Goal: Information Seeking & Learning: Check status

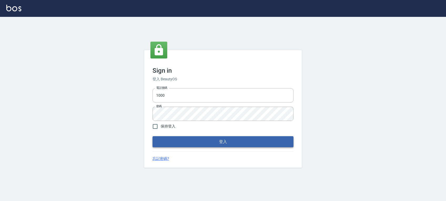
click at [211, 139] on button "登入" at bounding box center [223, 141] width 141 height 11
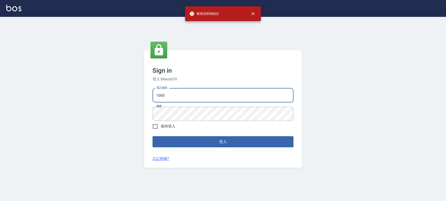
drag, startPoint x: 195, startPoint y: 89, endPoint x: 44, endPoint y: 82, distance: 151.5
click at [97, 93] on div "Sign in 登入 BeautyOS 電話號碼 1000 電話號碼 密碼 密碼 保持登入 登入 忘記密碼?" at bounding box center [223, 109] width 446 height 184
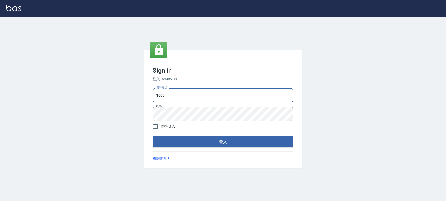
type input "0972392966"
click at [233, 143] on button "登入" at bounding box center [223, 141] width 141 height 11
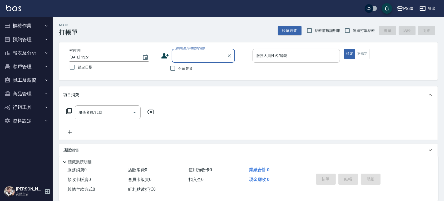
click at [24, 52] on button "報表及分析" at bounding box center [26, 53] width 48 height 14
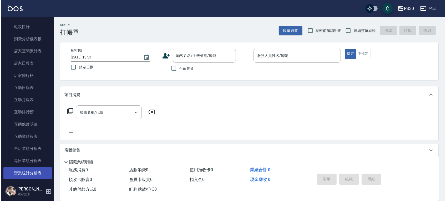
scroll to position [70, 0]
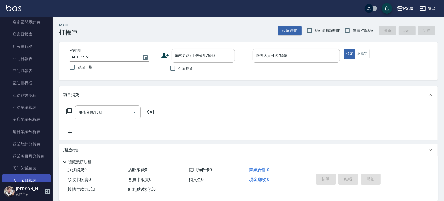
click at [30, 176] on link "設計師日報表" at bounding box center [26, 180] width 48 height 12
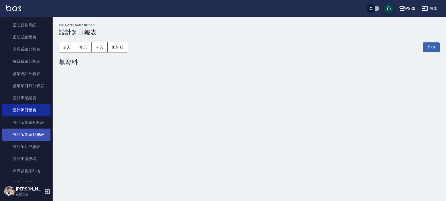
scroll to position [175, 0]
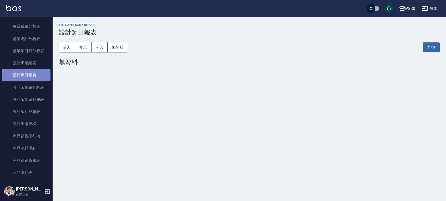
click at [32, 72] on link "設計師日報表" at bounding box center [26, 75] width 48 height 12
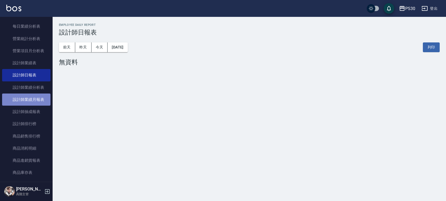
click at [31, 96] on link "設計師業績月報表" at bounding box center [26, 99] width 48 height 12
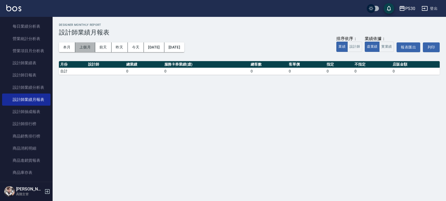
click at [85, 46] on button "上個月" at bounding box center [85, 47] width 20 height 10
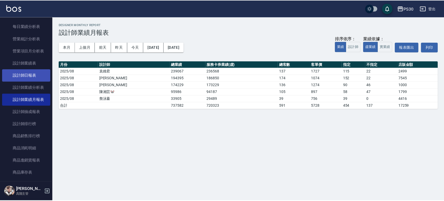
scroll to position [140, 0]
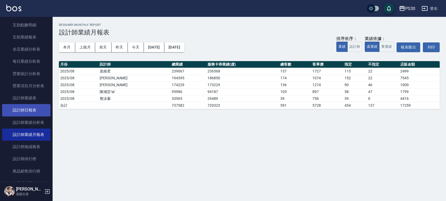
click at [31, 109] on link "設計師日報表" at bounding box center [26, 110] width 48 height 12
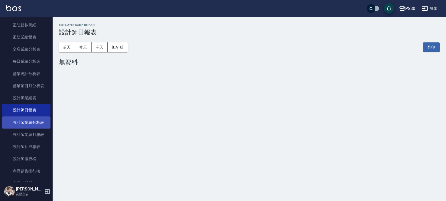
click at [26, 124] on link "設計師業績分析表" at bounding box center [26, 122] width 48 height 12
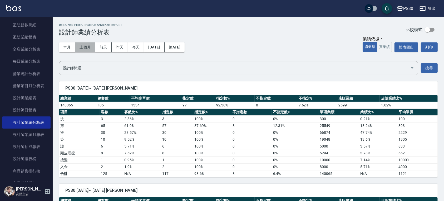
click at [92, 48] on button "上個月" at bounding box center [85, 47] width 20 height 10
click at [90, 46] on button "上個月" at bounding box center [85, 47] width 20 height 10
click at [379, 44] on button "實業績" at bounding box center [384, 47] width 15 height 10
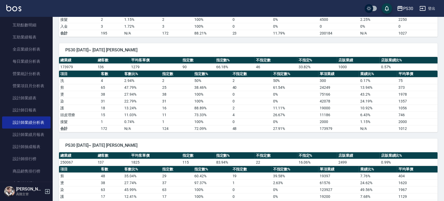
scroll to position [175, 0]
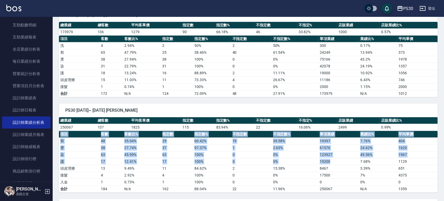
drag, startPoint x: 58, startPoint y: 144, endPoint x: 342, endPoint y: 161, distance: 284.4
click at [342, 161] on div "PS30 [DATE]~ [DATE] [PERSON_NAME] 總業績 總客數 平均客單價 指定數 指定數% 不指定數 不指定% 店販業績 店販業績比% …" at bounding box center [245, 144] width 385 height 95
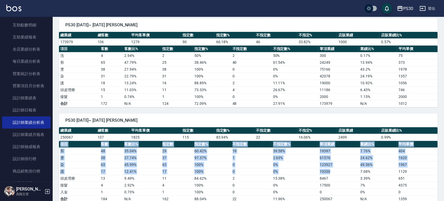
scroll to position [140, 0]
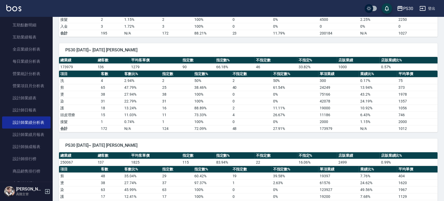
drag, startPoint x: 293, startPoint y: 91, endPoint x: 296, endPoint y: 90, distance: 3.0
click at [296, 91] on td "0 %" at bounding box center [295, 94] width 47 height 7
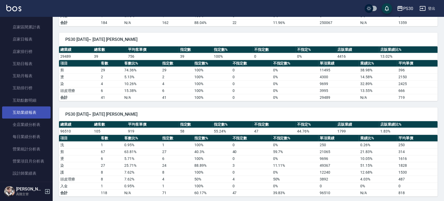
scroll to position [35, 0]
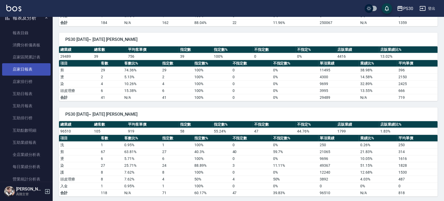
click at [26, 71] on link "店家日報表" at bounding box center [26, 69] width 48 height 12
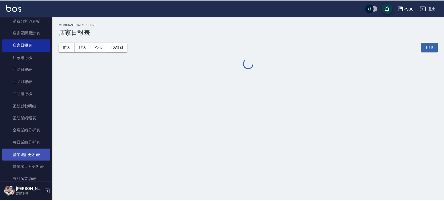
scroll to position [70, 0]
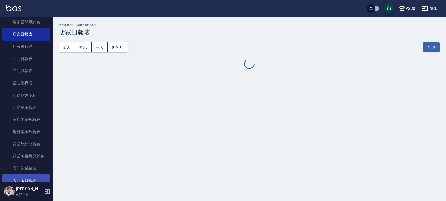
click at [24, 176] on link "設計師日報表" at bounding box center [26, 180] width 48 height 12
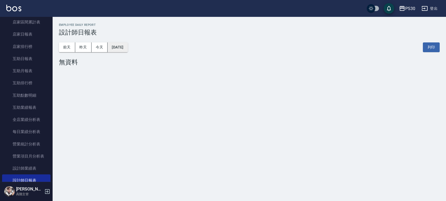
click at [115, 46] on button "[DATE]" at bounding box center [118, 47] width 20 height 10
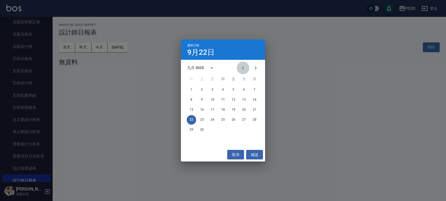
click at [246, 65] on icon "Previous month" at bounding box center [243, 68] width 6 height 6
click at [256, 131] on button "31" at bounding box center [254, 129] width 9 height 9
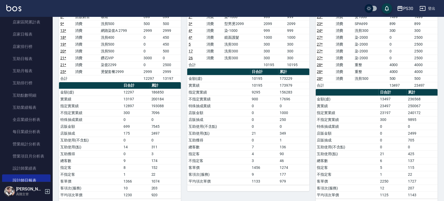
scroll to position [70, 0]
